Goal: Transaction & Acquisition: Purchase product/service

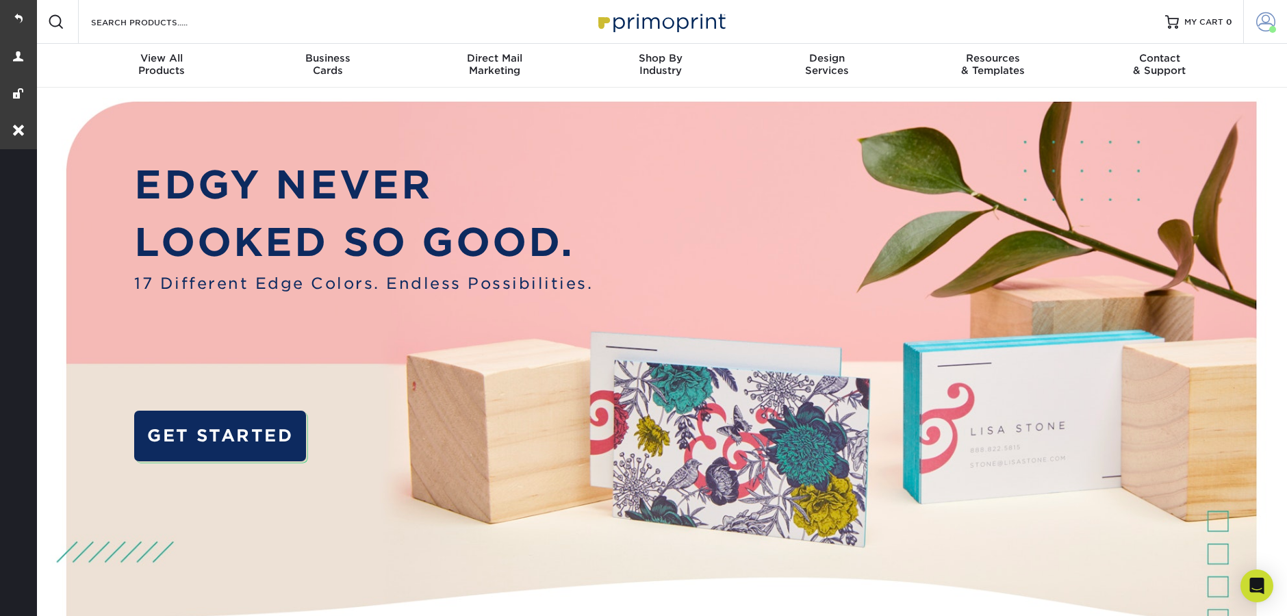
click at [1277, 36] on link "Account" at bounding box center [1265, 22] width 44 height 44
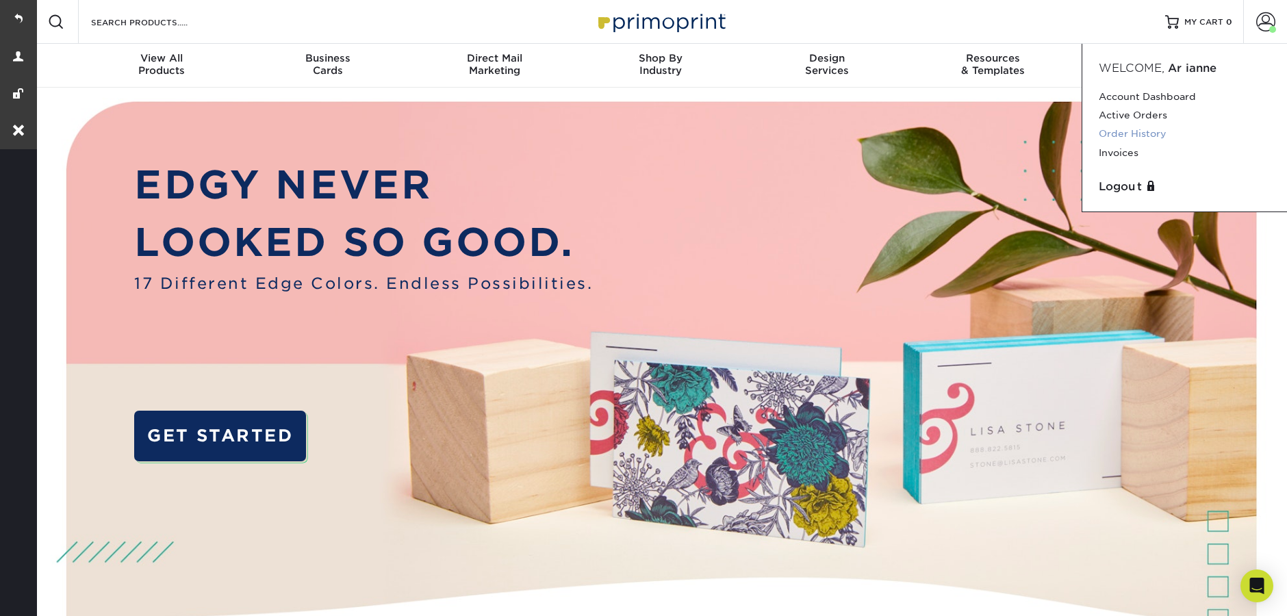
click at [1166, 136] on link "Order History" at bounding box center [1184, 134] width 172 height 18
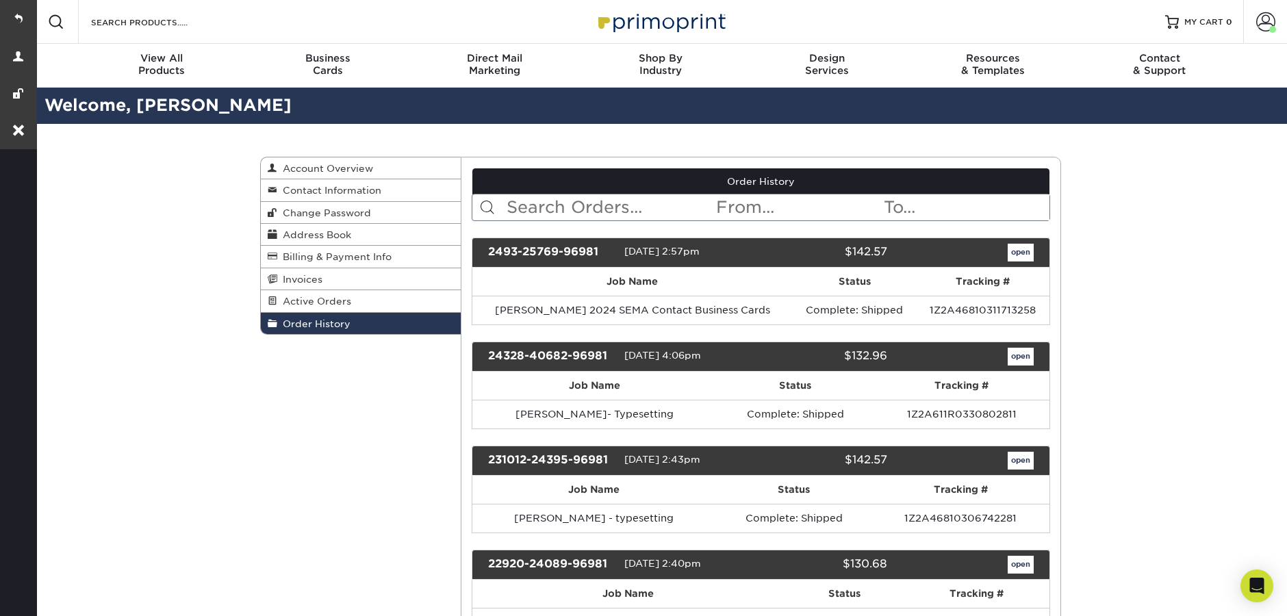
click at [533, 207] on input "text" at bounding box center [610, 207] width 210 height 26
paste input "2493-25769-96981"
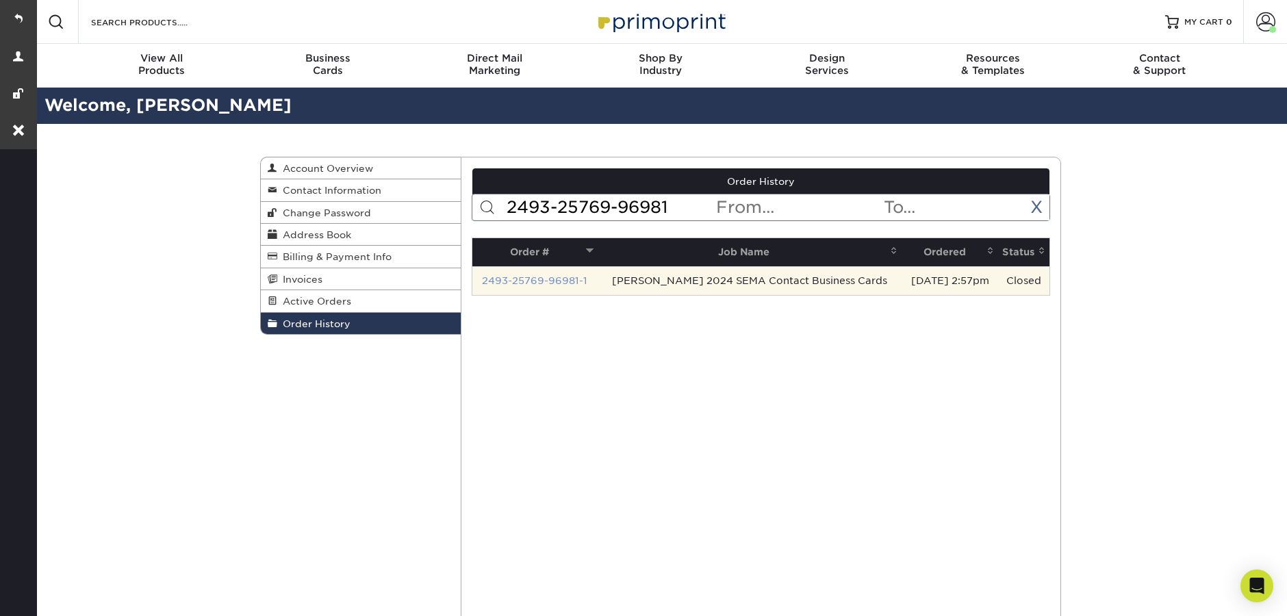
type input "2493-25769-96981"
click at [528, 283] on link "2493-25769-96981-1" at bounding box center [534, 280] width 105 height 11
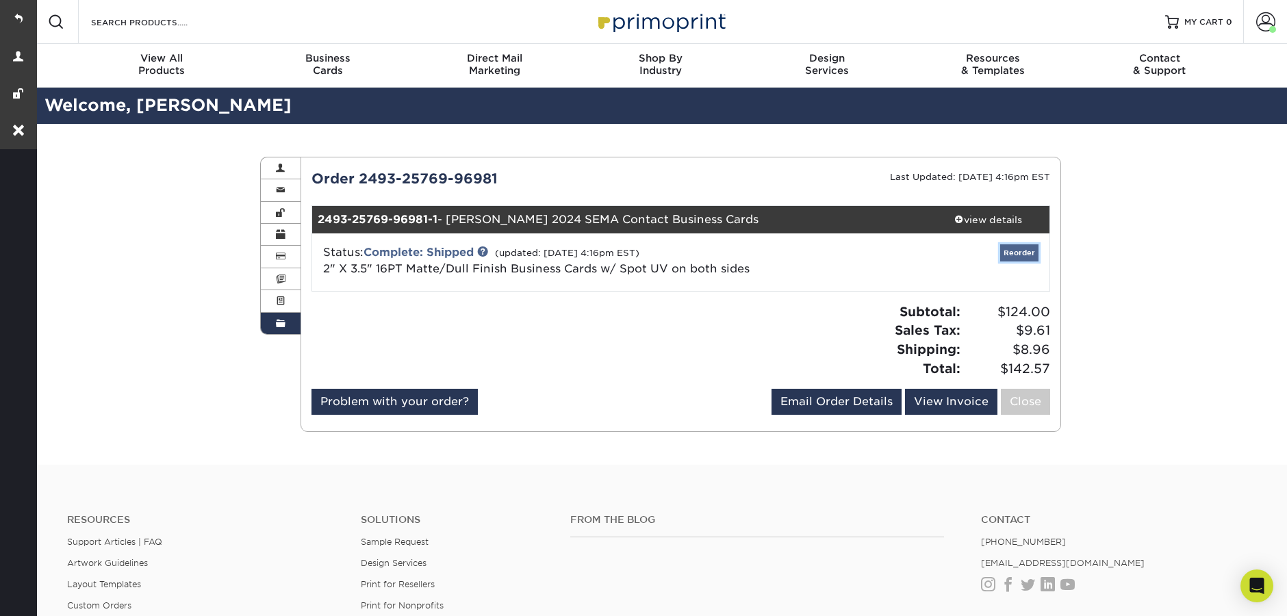
click at [1019, 250] on link "Reorder" at bounding box center [1019, 252] width 38 height 17
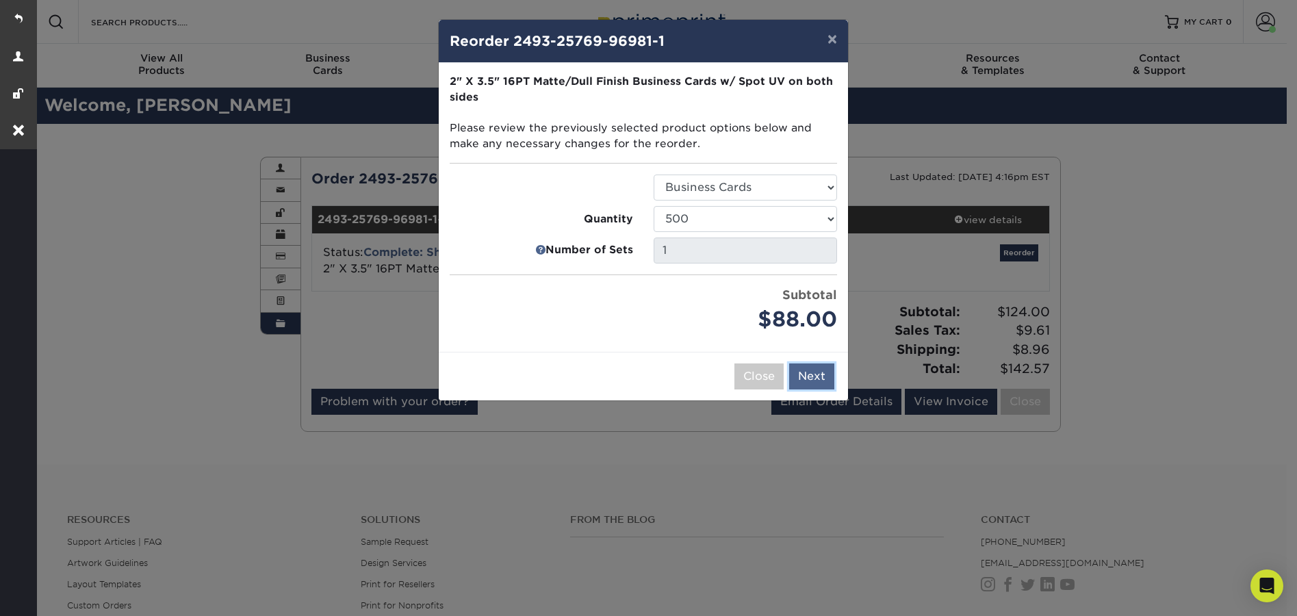
click at [824, 378] on button "Next" at bounding box center [811, 376] width 45 height 26
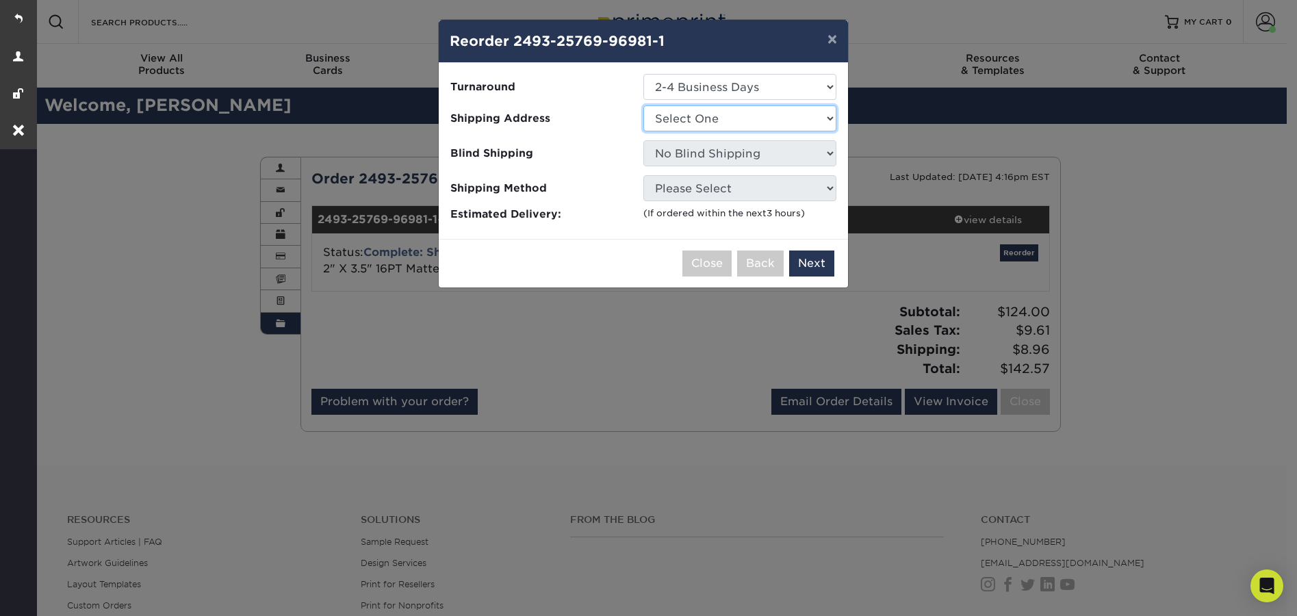
click at [727, 119] on select "Select One Bill Doss Bob Bergman Chiro Diaz Chiro Diaz Dan Yaworski Dwayne Pfei…" at bounding box center [739, 118] width 193 height 26
click at [613, 350] on div "× Reorder 2493-25769-96981-1 Please select all options to continue. Only quanti…" at bounding box center [648, 308] width 1297 height 616
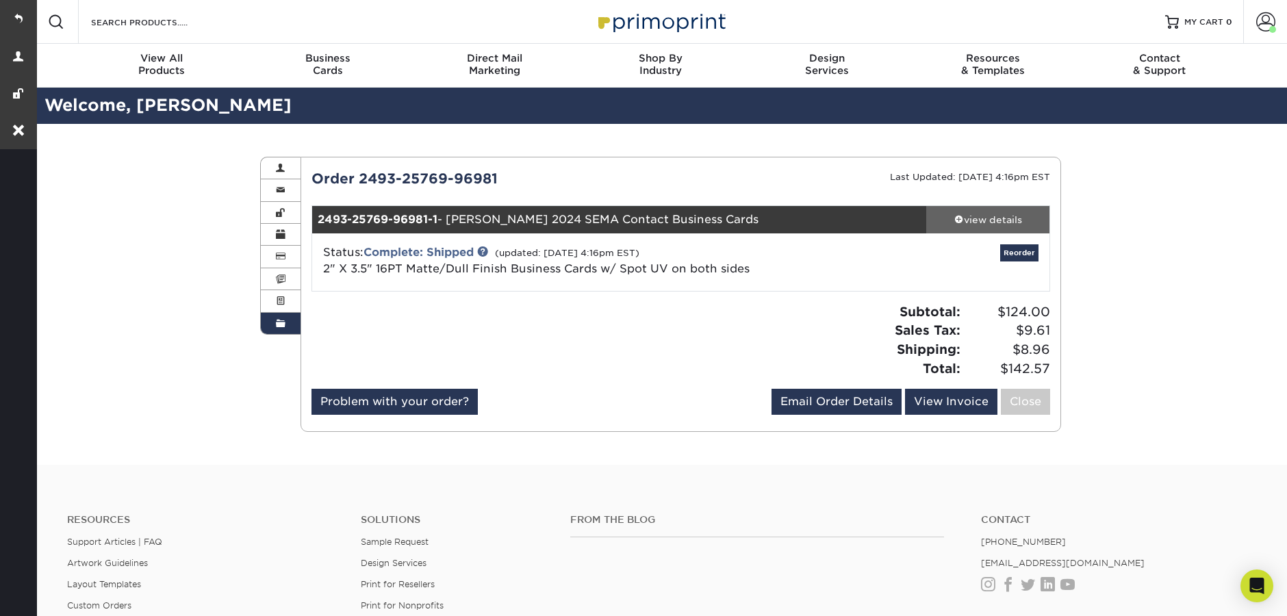
click at [981, 223] on div "view details" at bounding box center [987, 220] width 123 height 14
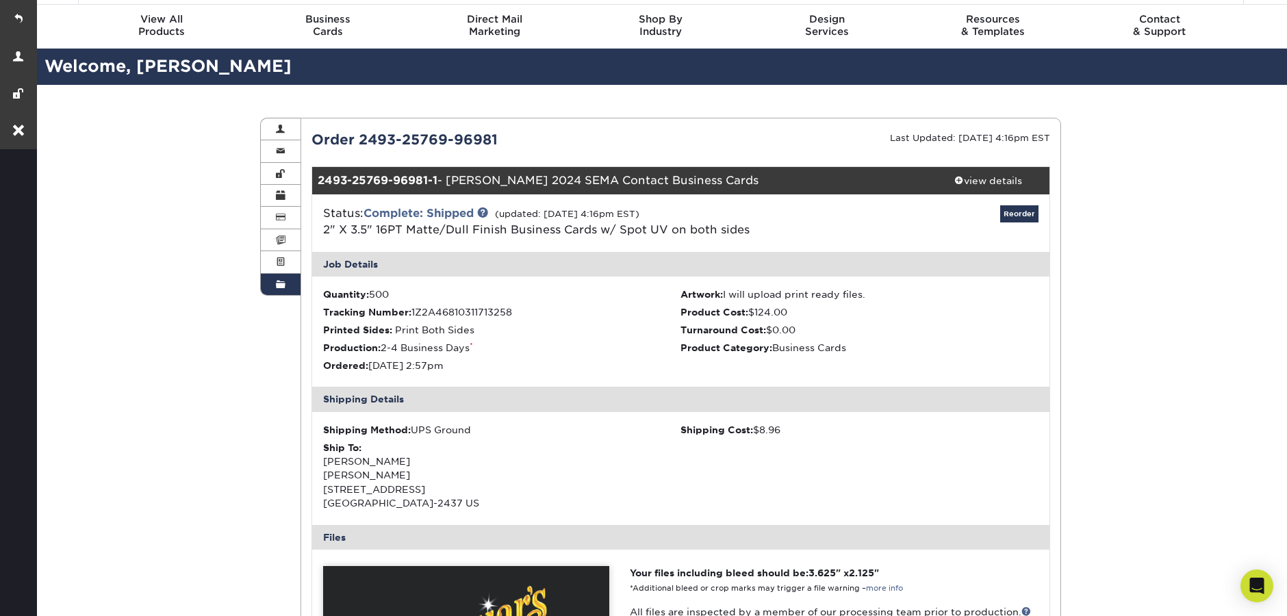
scroll to position [41, 0]
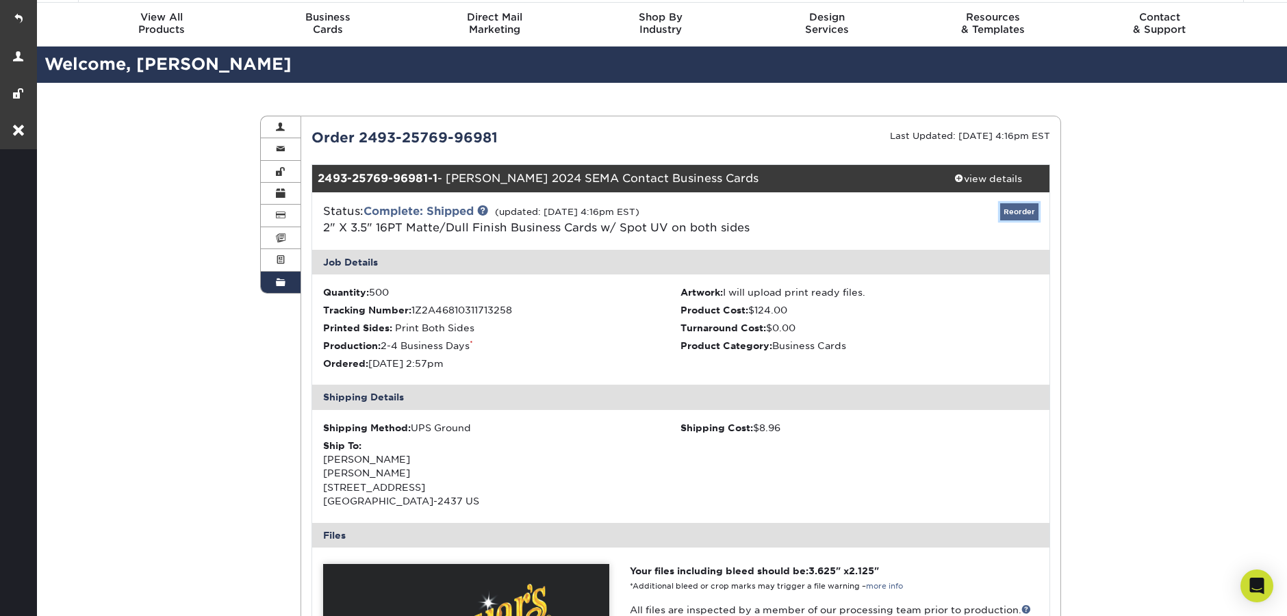
click at [1021, 209] on link "Reorder" at bounding box center [1019, 211] width 38 height 17
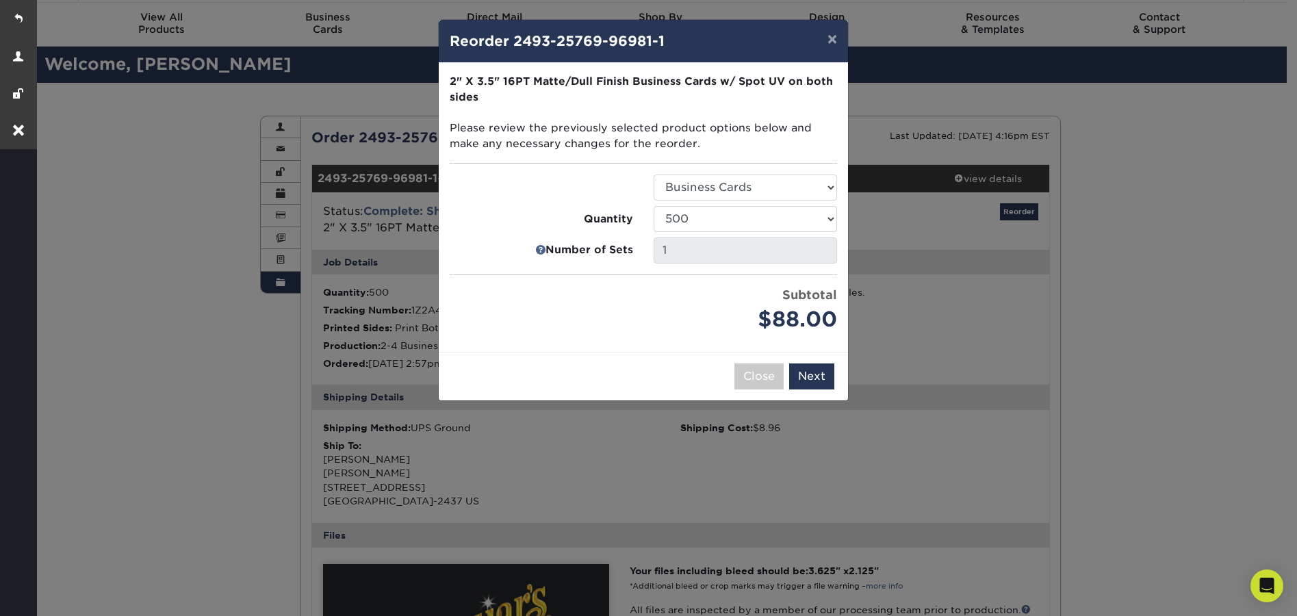
click at [1182, 196] on div "× Reorder 2493-25769-96981-1 Please select all options to continue. Only quanti…" at bounding box center [648, 308] width 1297 height 616
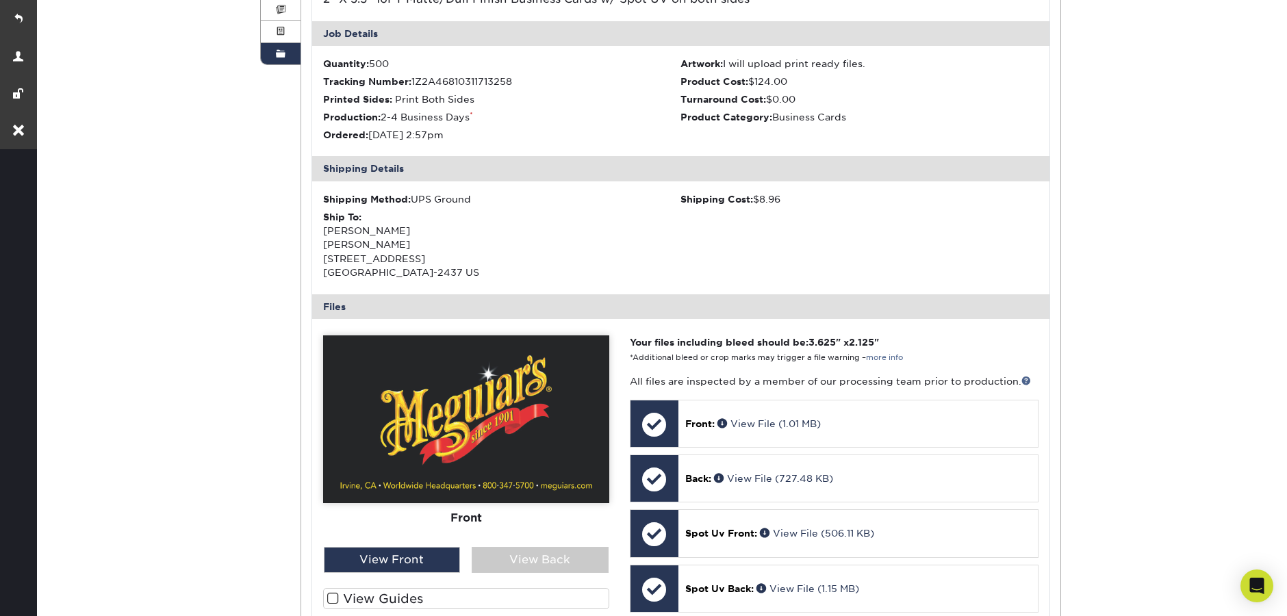
scroll to position [268, 0]
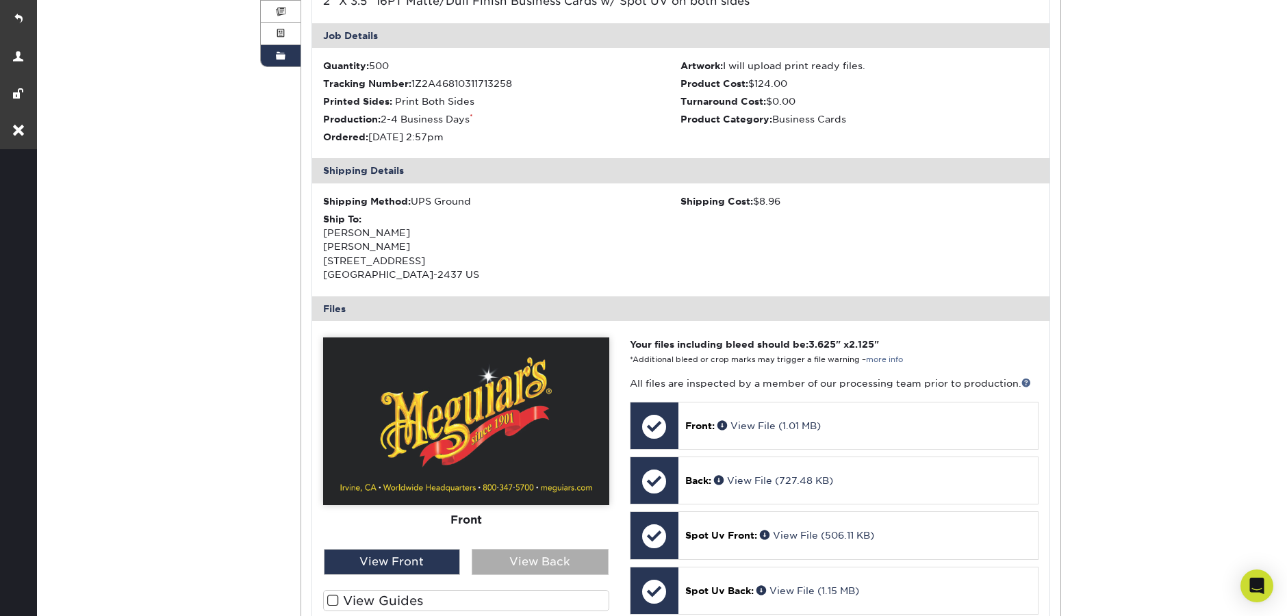
click at [530, 562] on div "View Back" at bounding box center [540, 562] width 137 height 26
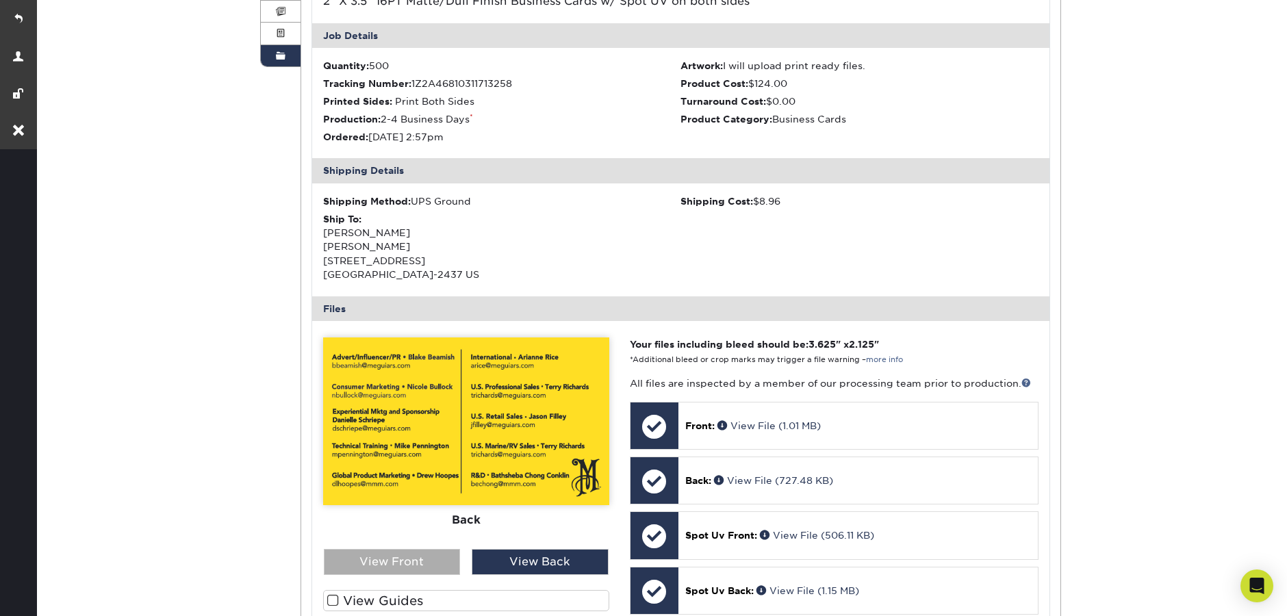
click at [401, 551] on div "View Front" at bounding box center [392, 562] width 137 height 26
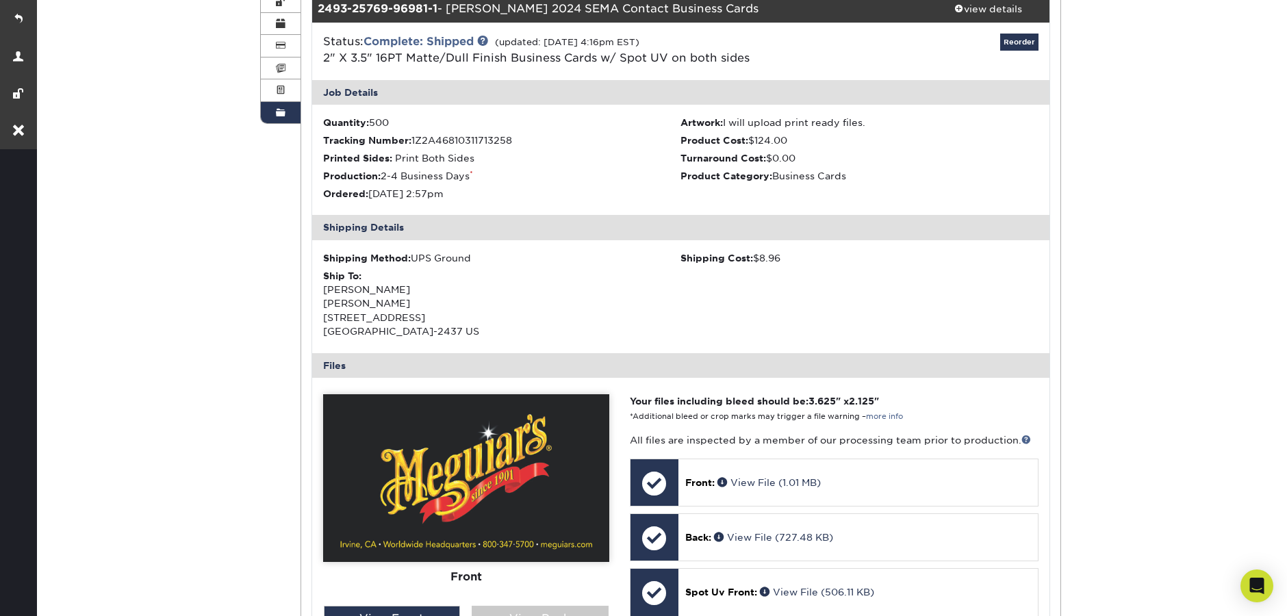
scroll to position [140, 0]
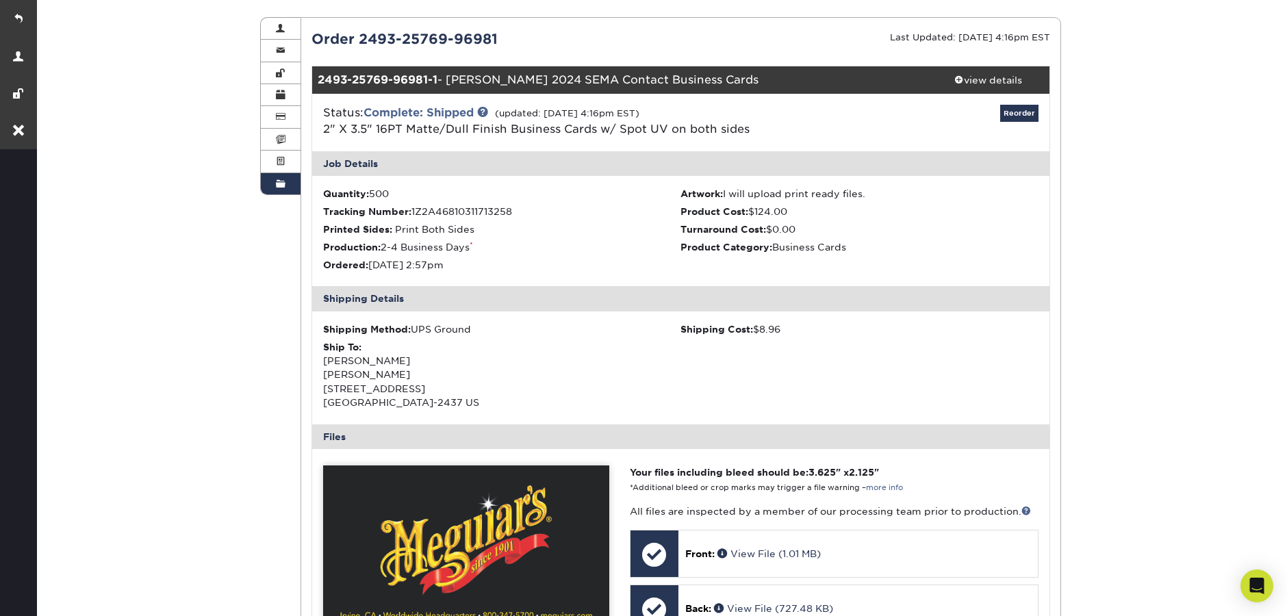
click at [1045, 110] on div "Reorder" at bounding box center [926, 123] width 246 height 36
click at [1014, 116] on link "Reorder" at bounding box center [1019, 113] width 38 height 17
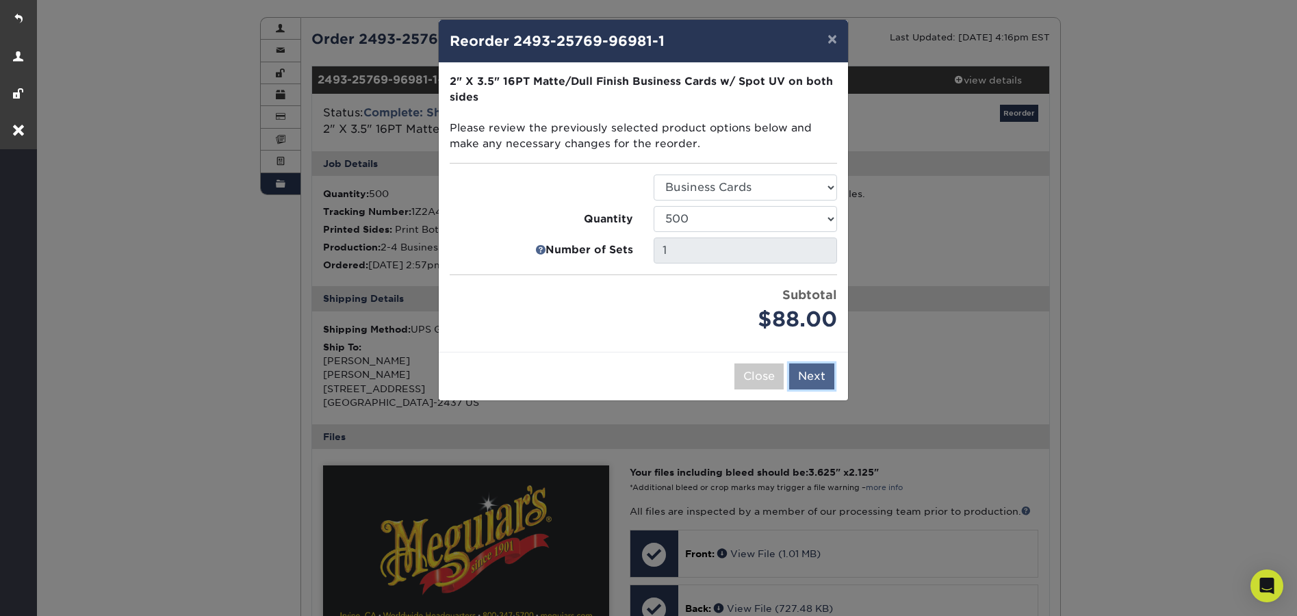
click at [823, 377] on button "Next" at bounding box center [811, 376] width 45 height 26
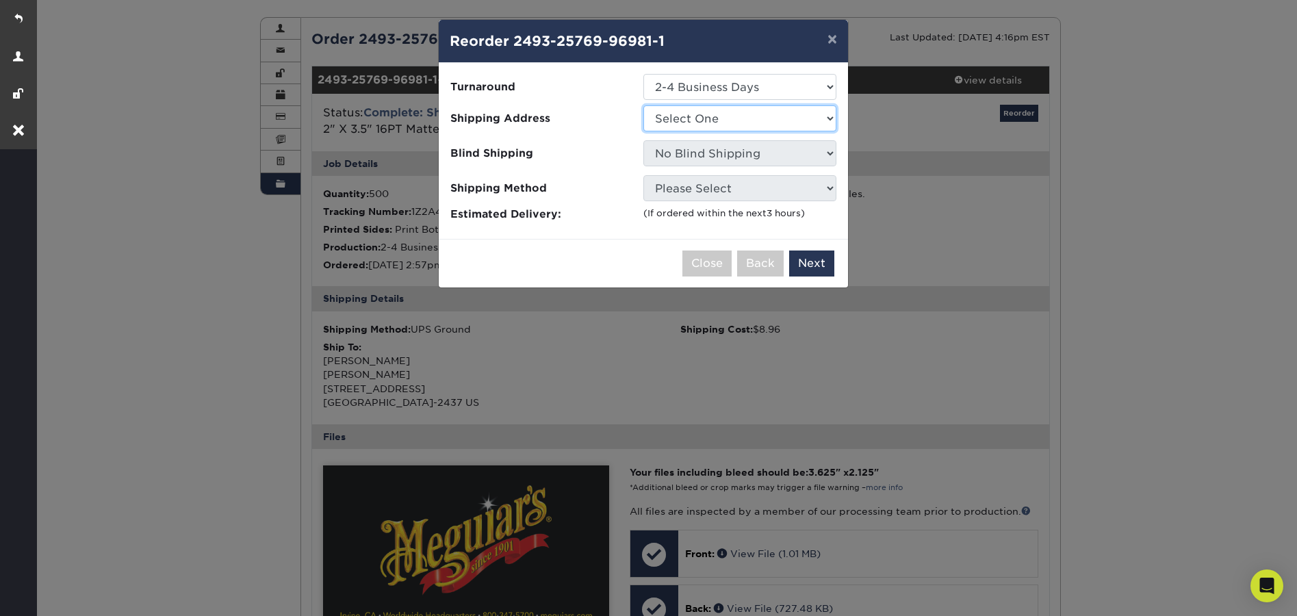
click at [758, 117] on select "Select One Bill Doss Bob Bergman Chiro Diaz Chiro Diaz Dan Yaworski Dwayne Pfei…" at bounding box center [739, 118] width 193 height 26
select select "255143"
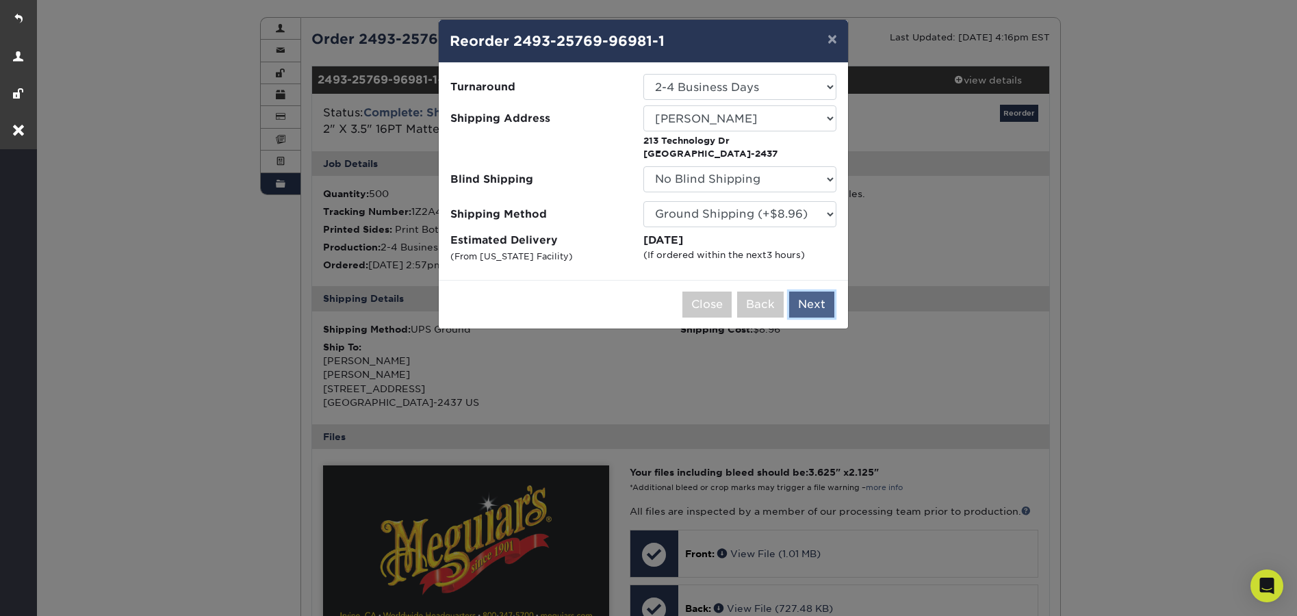
click at [819, 308] on button "Next" at bounding box center [811, 305] width 45 height 26
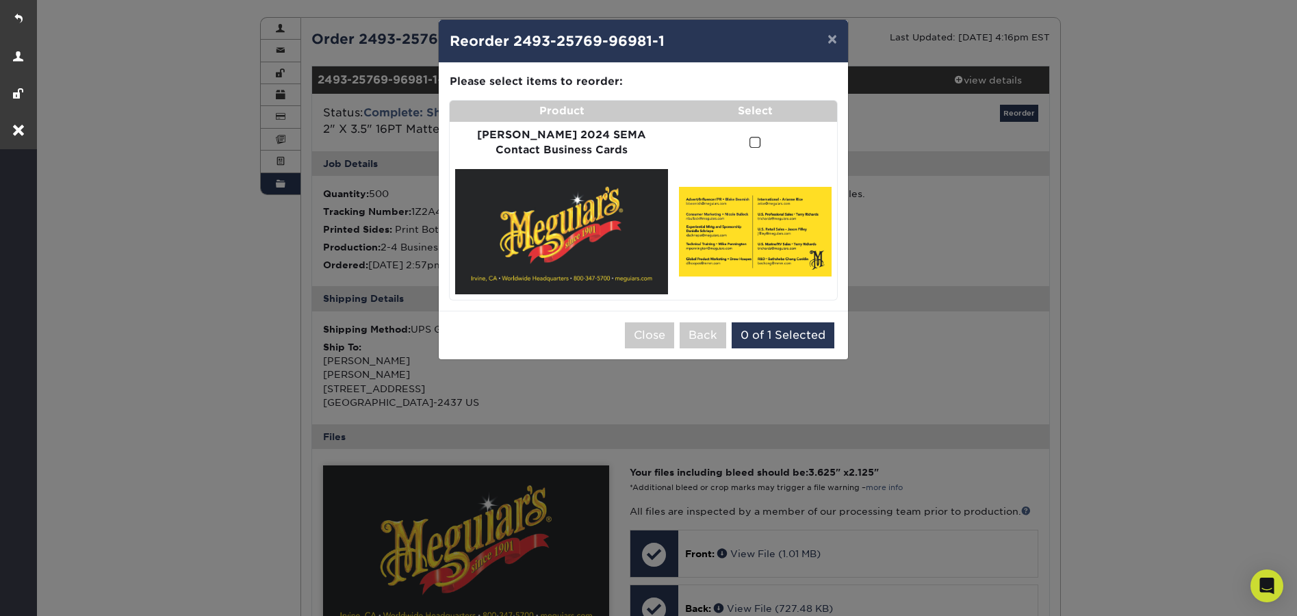
drag, startPoint x: 741, startPoint y: 145, endPoint x: 745, endPoint y: 153, distance: 9.2
click at [745, 155] on td at bounding box center [755, 143] width 164 height 42
click at [749, 144] on span at bounding box center [755, 142] width 12 height 13
click at [0, 0] on input "checkbox" at bounding box center [0, 0] width 0 height 0
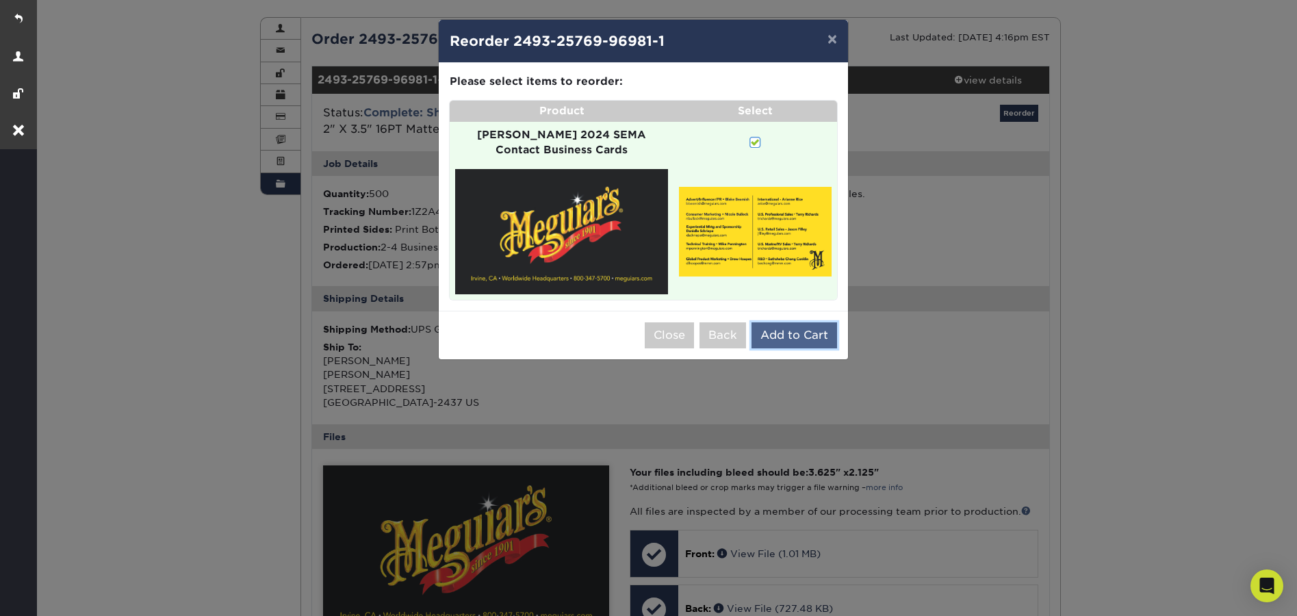
click at [778, 322] on button "Add to Cart" at bounding box center [794, 335] width 86 height 26
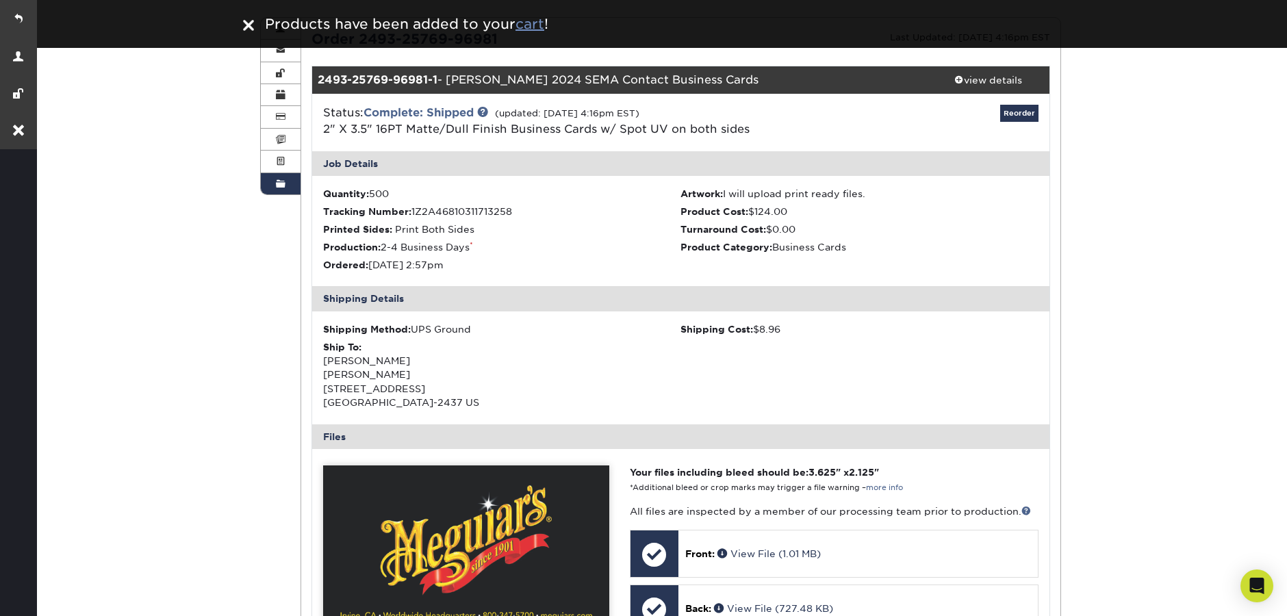
click at [527, 27] on u "cart" at bounding box center [529, 24] width 29 height 16
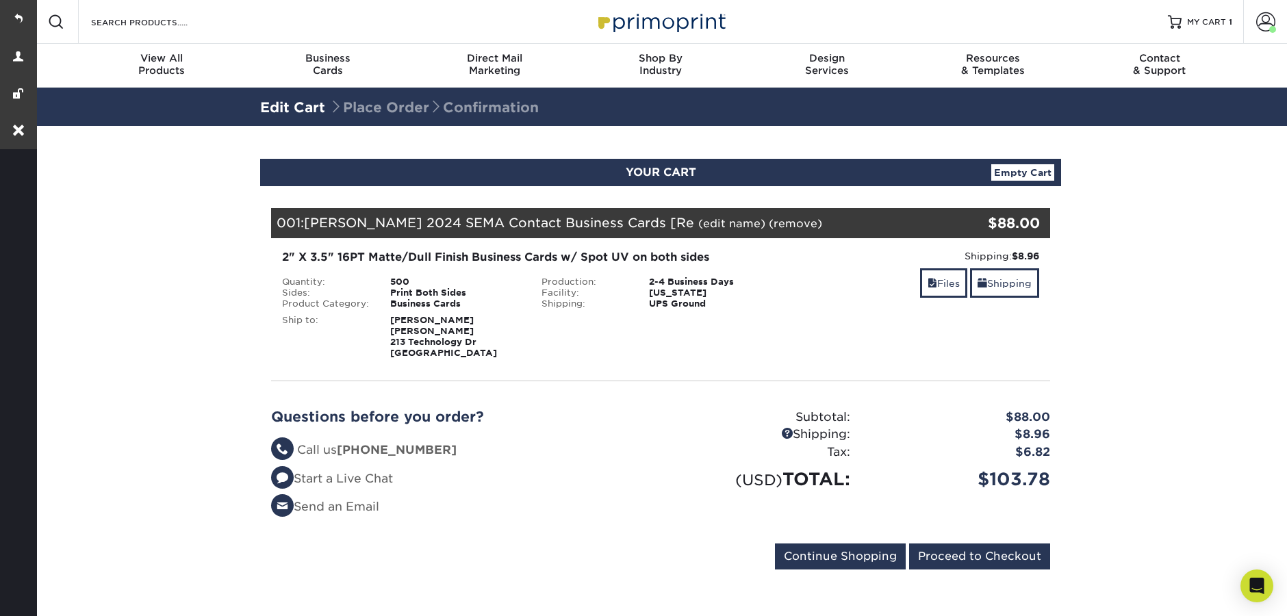
click at [698, 229] on link "(edit name)" at bounding box center [731, 223] width 67 height 13
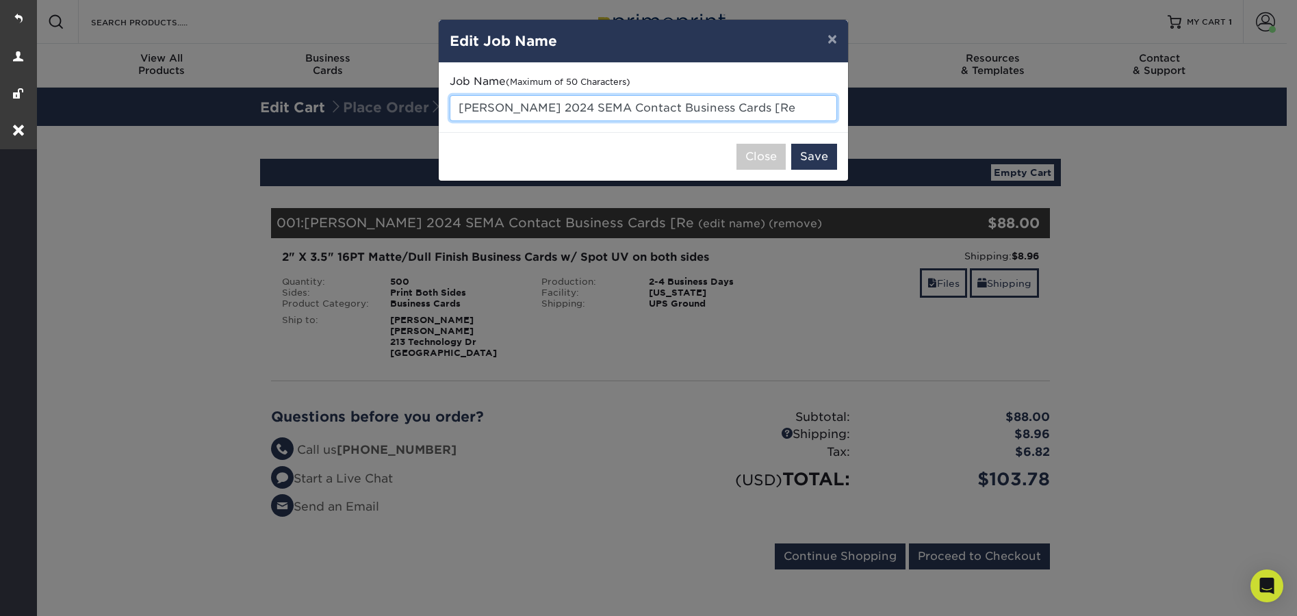
drag, startPoint x: 767, startPoint y: 110, endPoint x: 633, endPoint y: 103, distance: 134.3
click at [633, 103] on input "[PERSON_NAME] 2024 SEMA Contact Business Cards [Re" at bounding box center [643, 108] width 387 height 26
type input "[PERSON_NAME] 2024 SEMA Contact - typesetting"
click at [819, 161] on button "Save" at bounding box center [814, 157] width 46 height 26
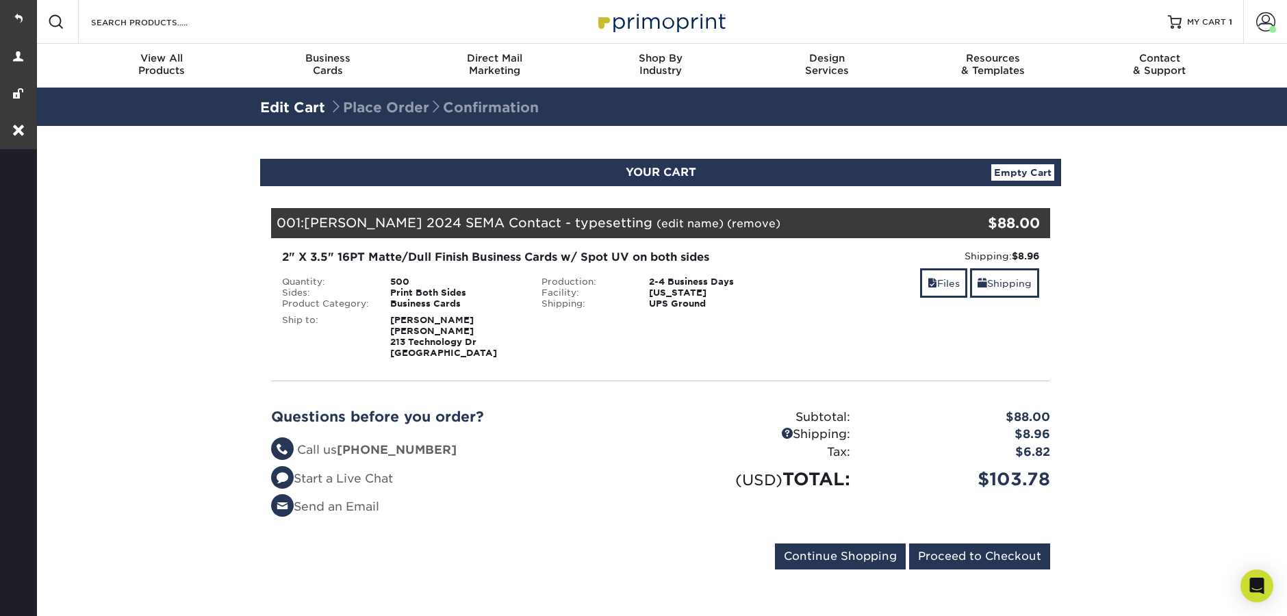
click at [934, 299] on div "Files Shipping" at bounding box center [919, 284] width 239 height 32
click at [935, 291] on link "Files" at bounding box center [943, 282] width 47 height 29
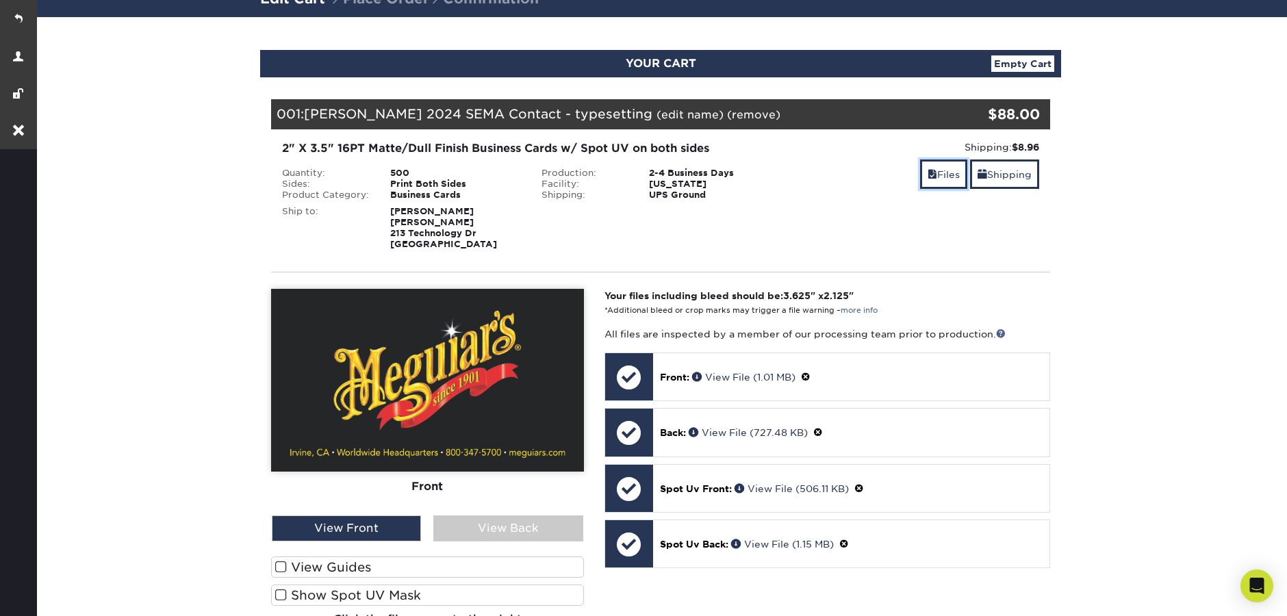
scroll to position [114, 0]
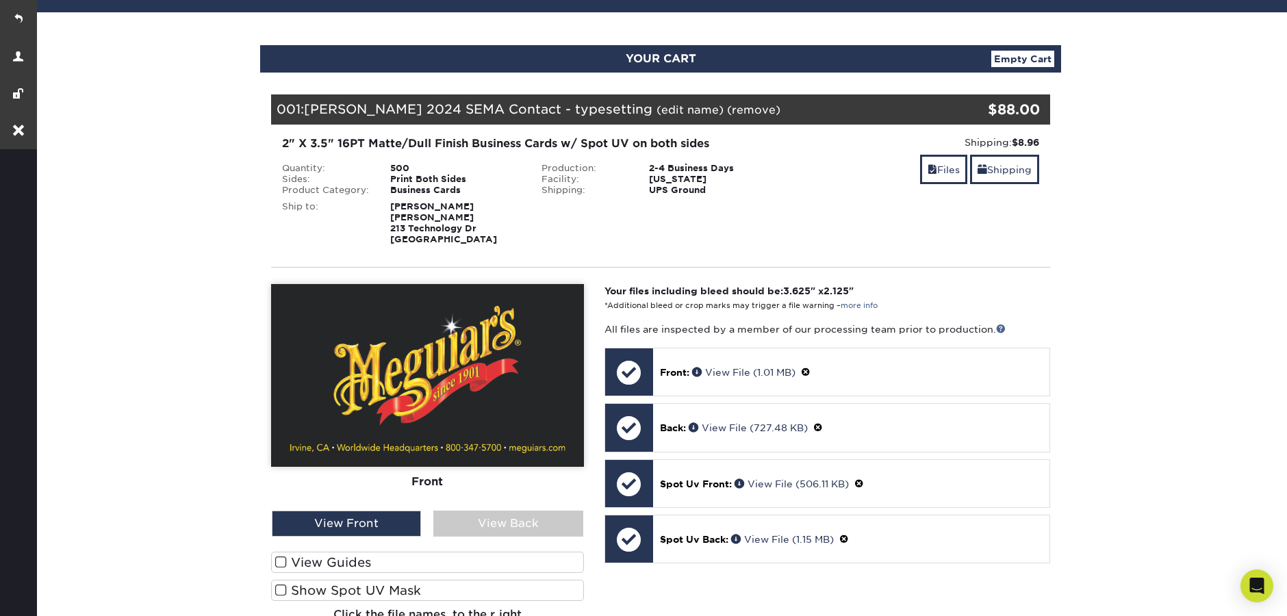
click at [330, 596] on label "Show Spot UV Mask" at bounding box center [427, 590] width 313 height 21
click at [0, 0] on input "Show Spot UV Mask" at bounding box center [0, 0] width 0 height 0
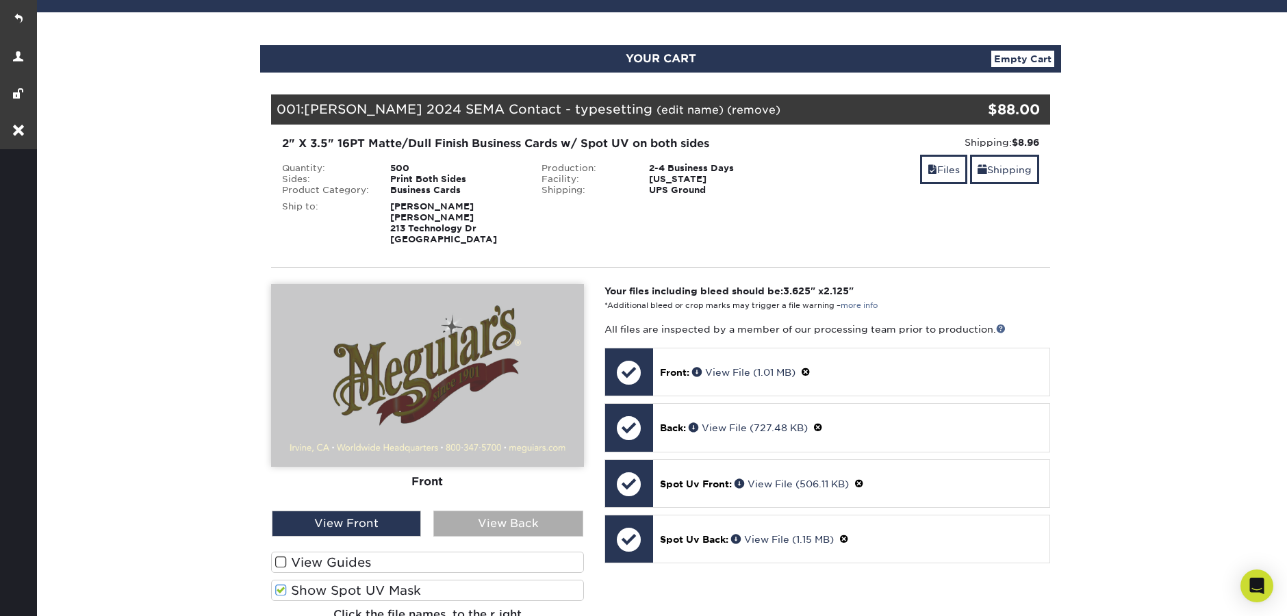
click at [472, 524] on div "View Back" at bounding box center [507, 524] width 149 height 26
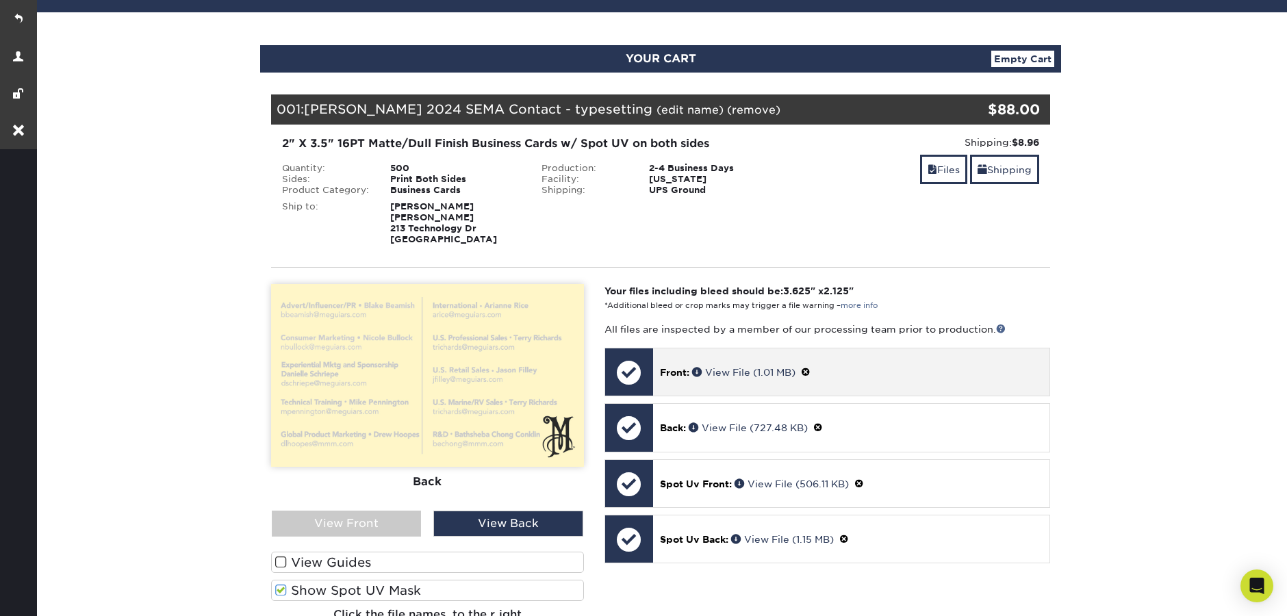
click at [809, 371] on span at bounding box center [806, 372] width 10 height 11
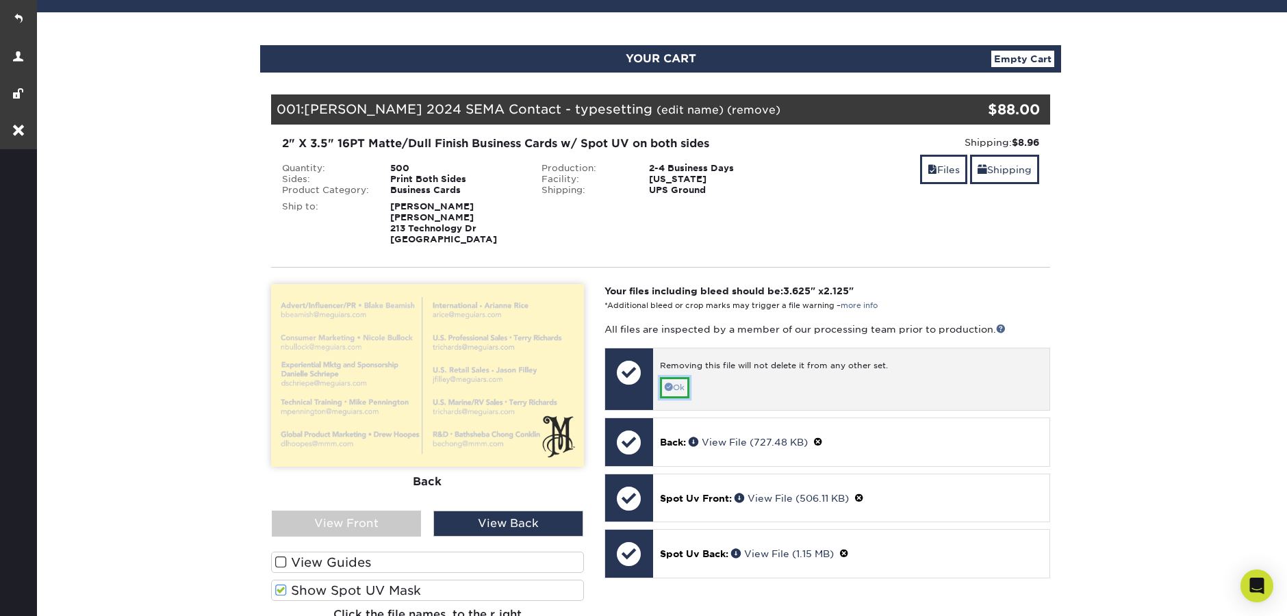
click at [678, 385] on link "Ok" at bounding box center [674, 387] width 29 height 21
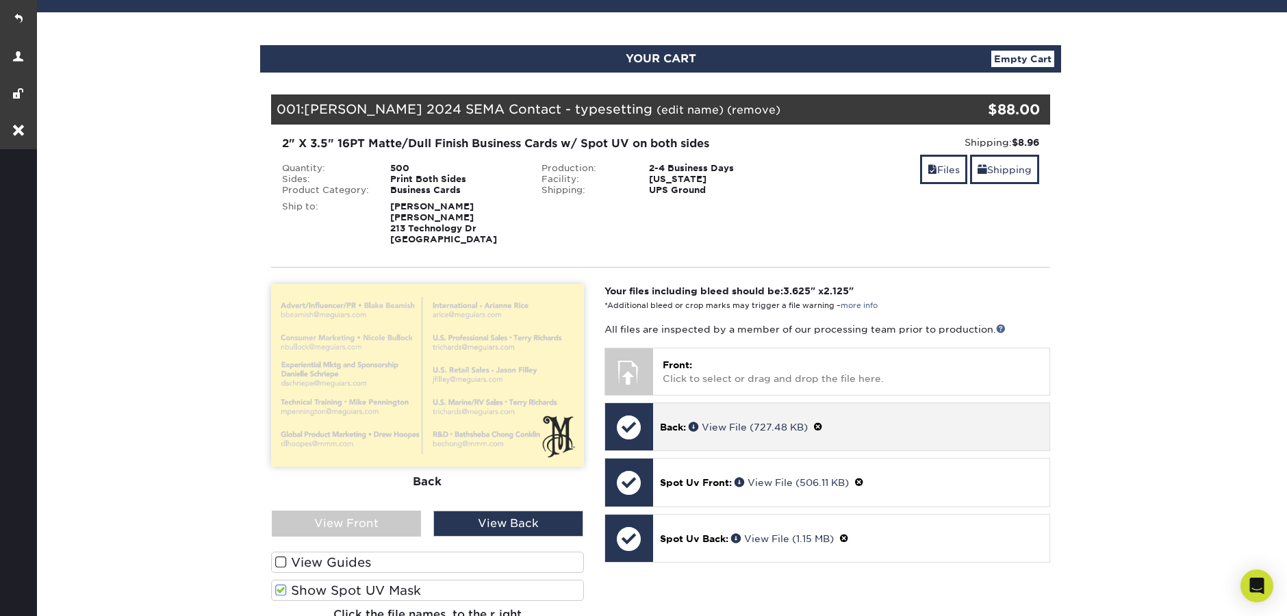
click at [823, 426] on span at bounding box center [818, 427] width 10 height 11
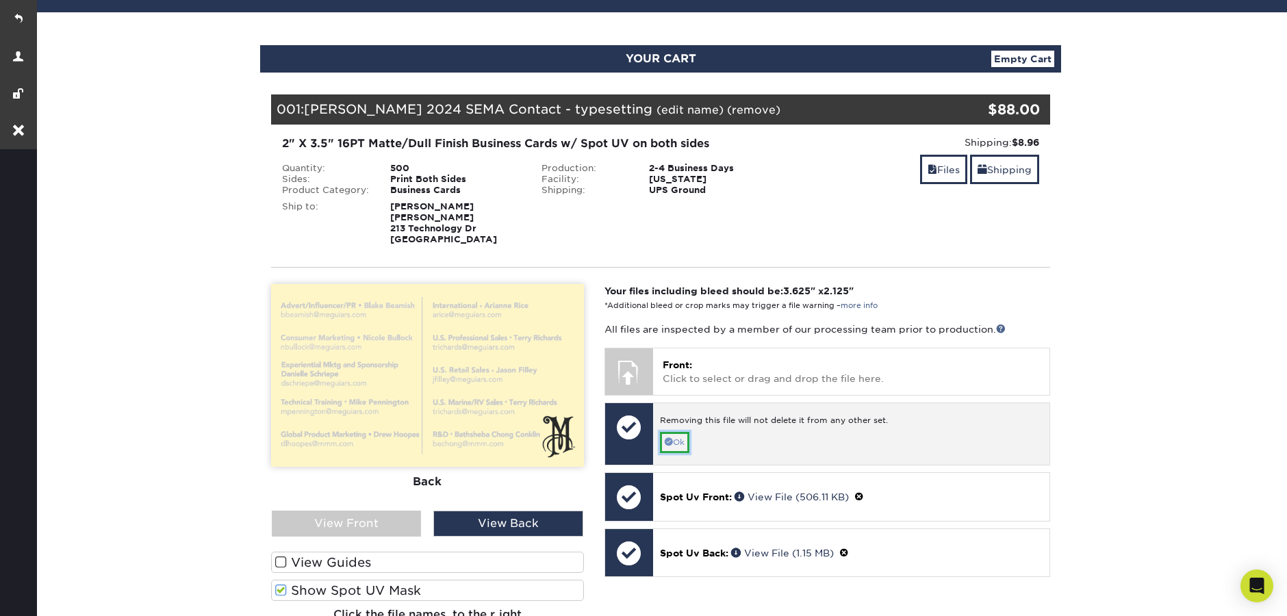
click at [683, 441] on link "Ok" at bounding box center [674, 442] width 29 height 21
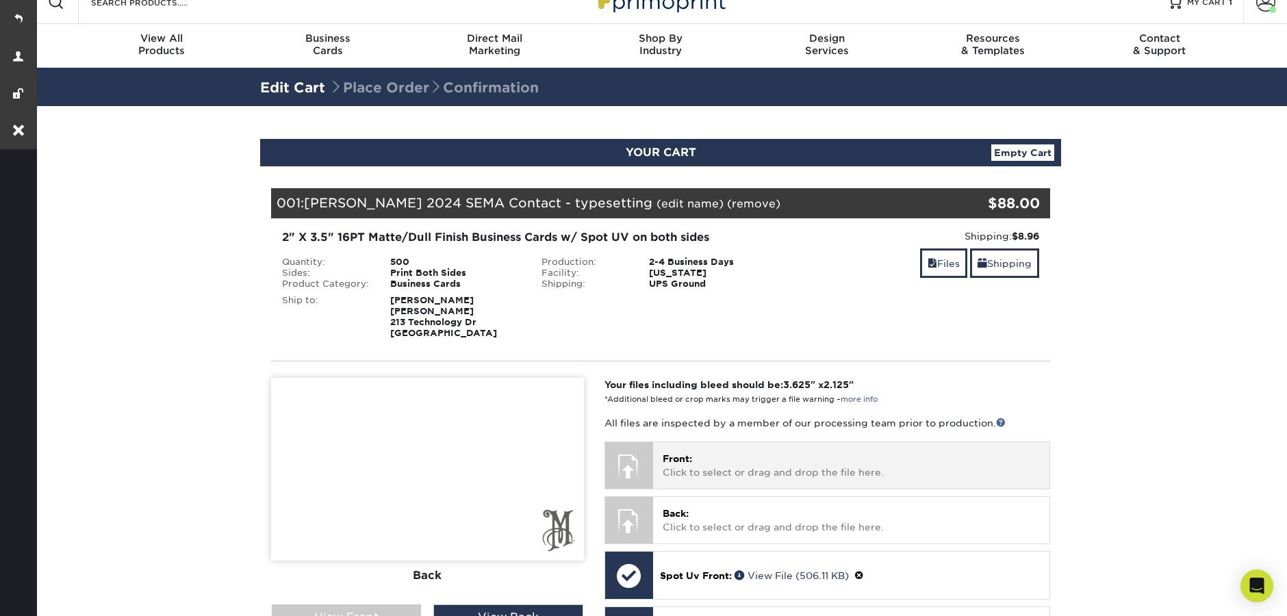
scroll to position [0, 0]
